Goal: Find specific page/section: Find specific page/section

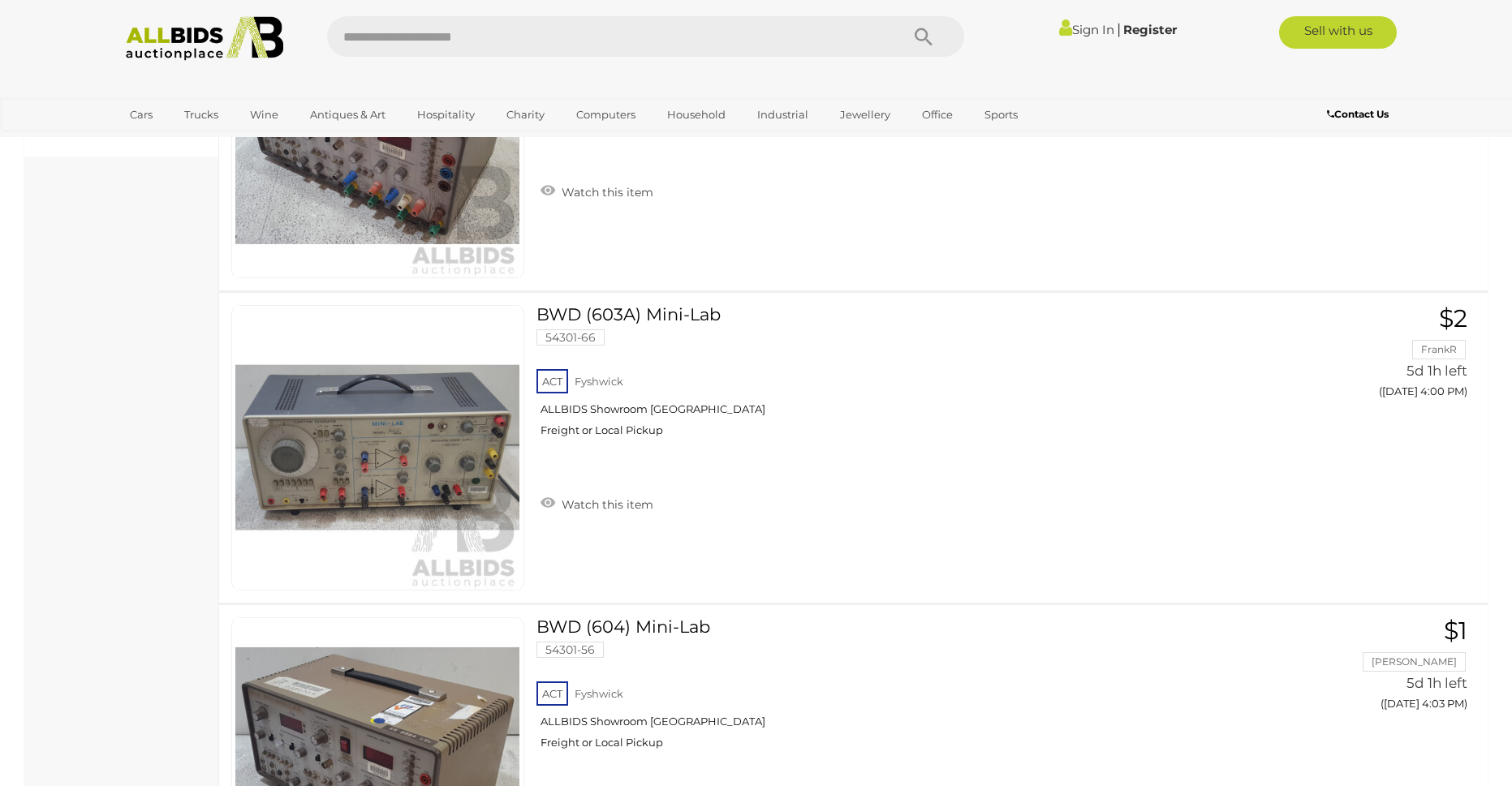
scroll to position [1055, 0]
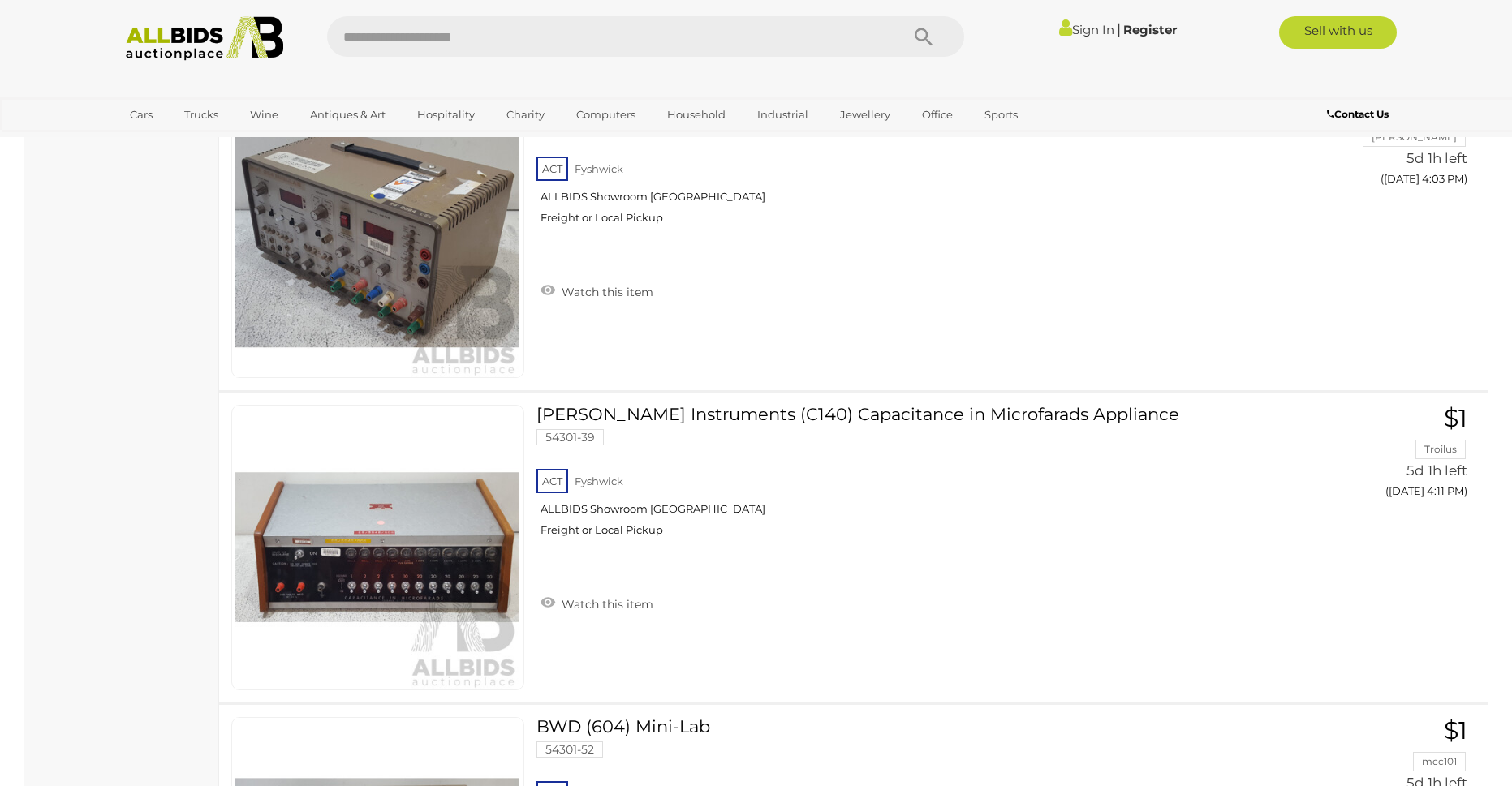
drag, startPoint x: 129, startPoint y: 384, endPoint x: 147, endPoint y: 302, distance: 84.0
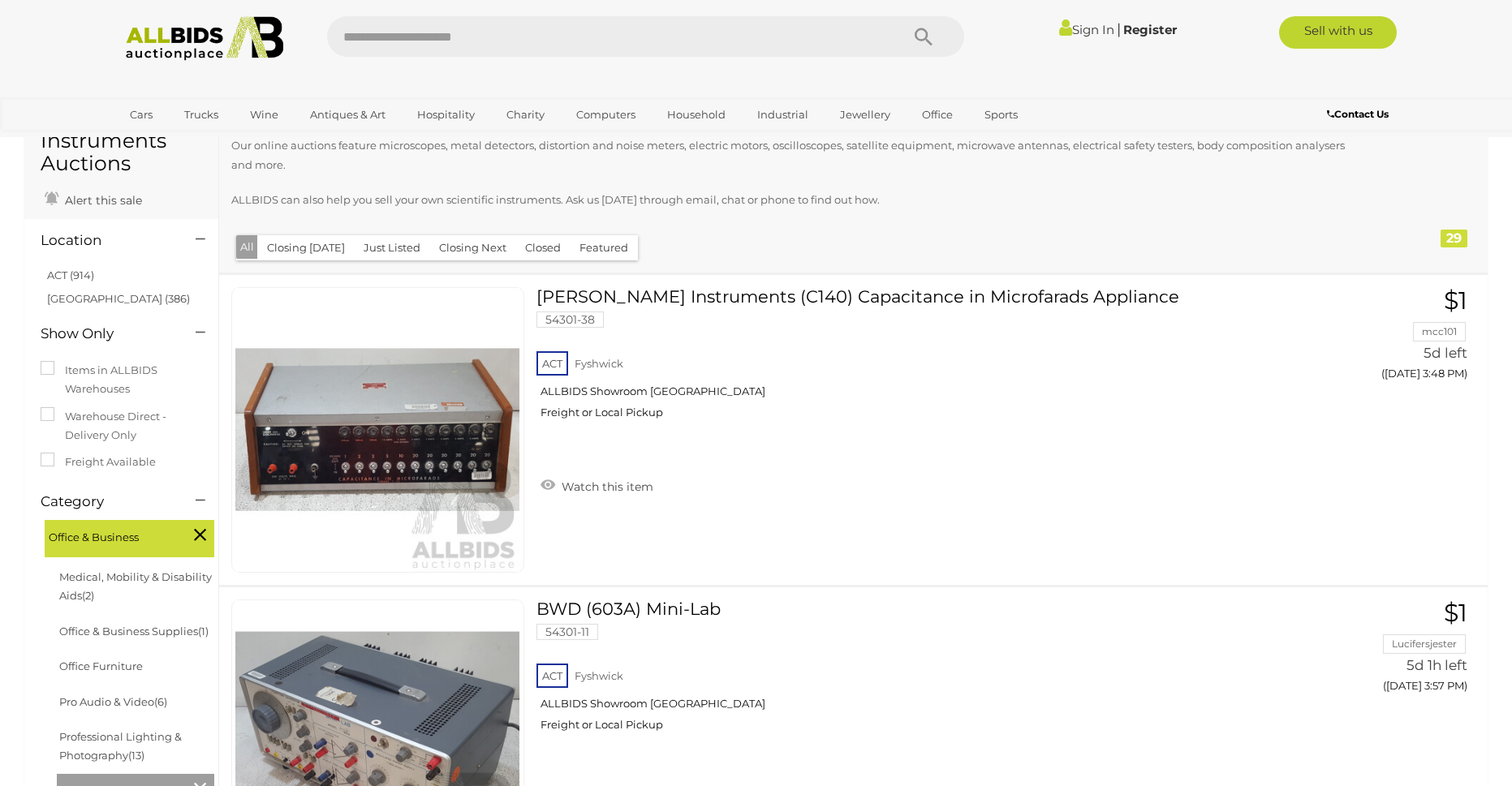
scroll to position [0, 0]
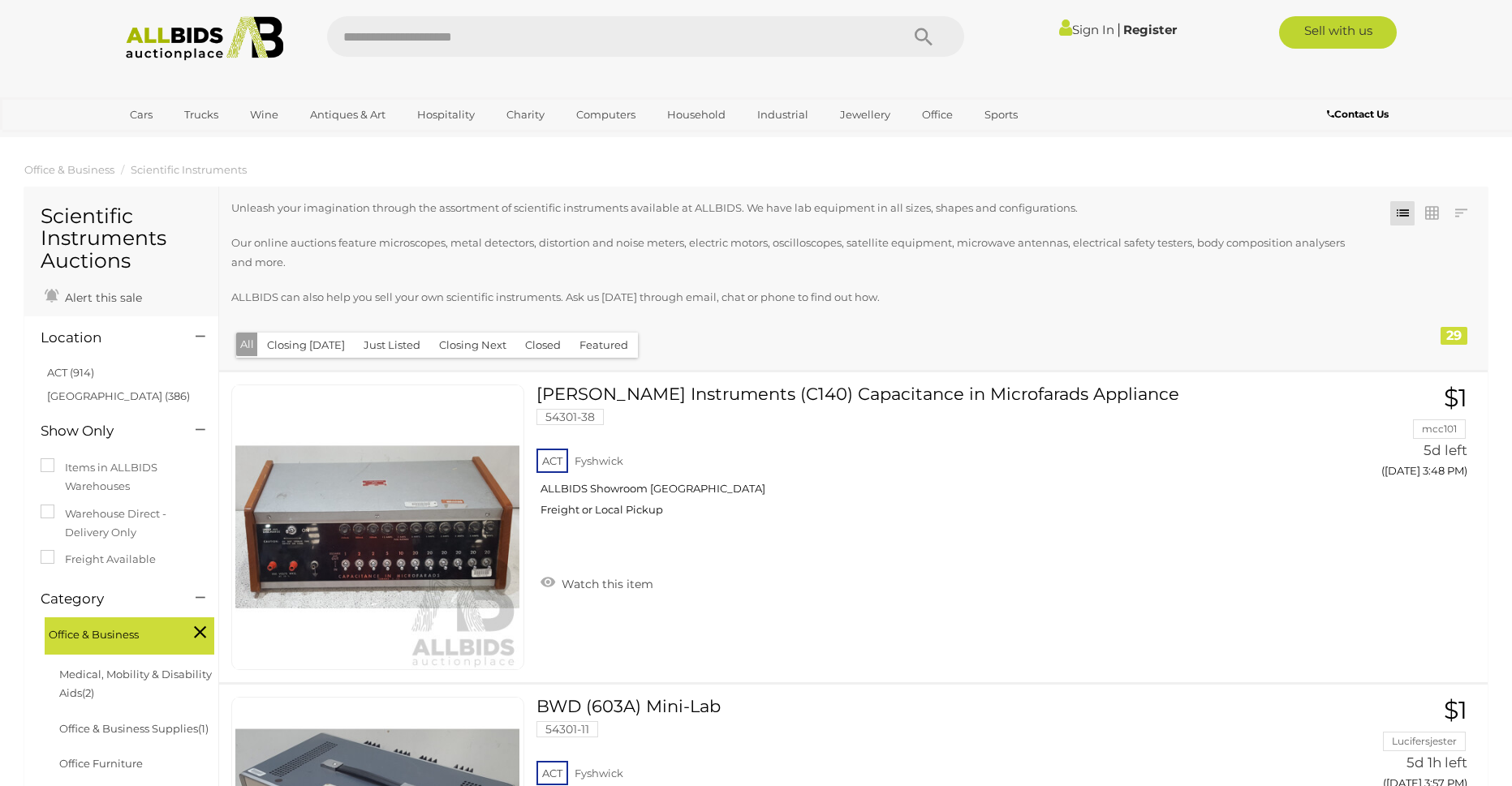
click at [385, 50] on input "text" at bounding box center [605, 37] width 557 height 41
type input "*********"
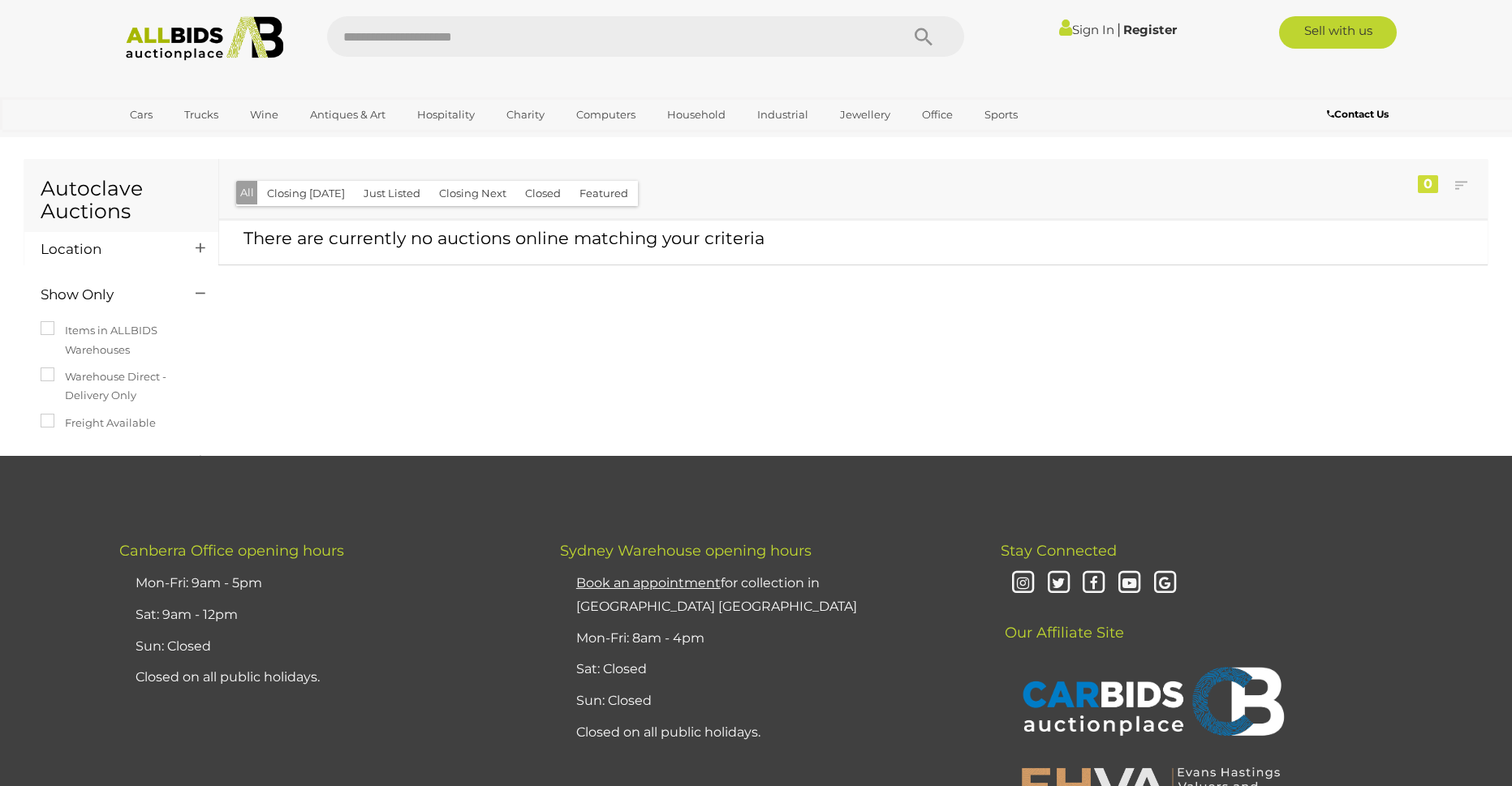
click at [477, 34] on input "text" at bounding box center [605, 37] width 557 height 41
